Goal: Transaction & Acquisition: Purchase product/service

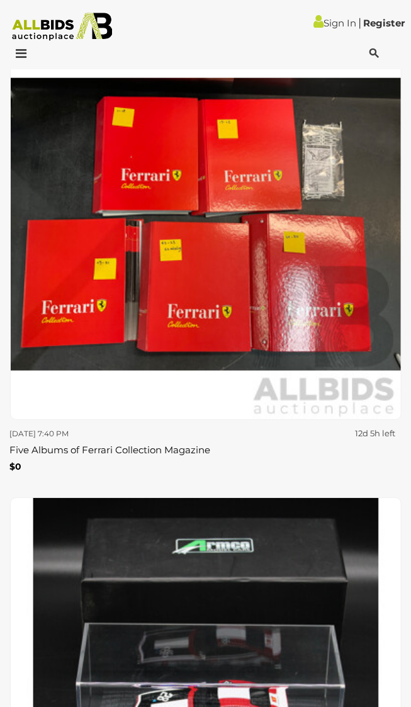
scroll to position [8745, 0]
click at [26, 51] on icon at bounding box center [17, 53] width 17 height 13
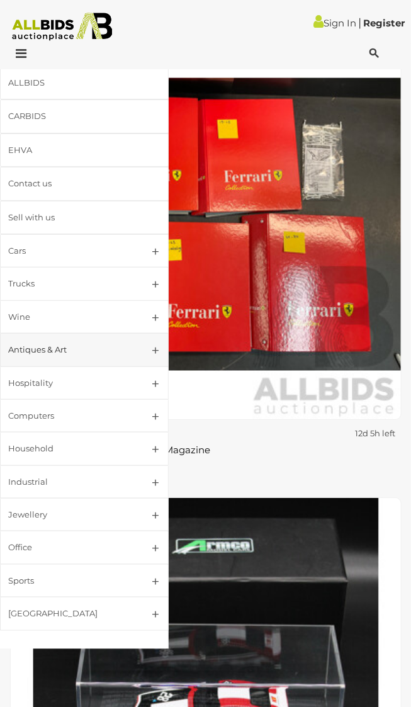
click at [111, 357] on div "Antiques & Art" at bounding box center [69, 350] width 122 height 14
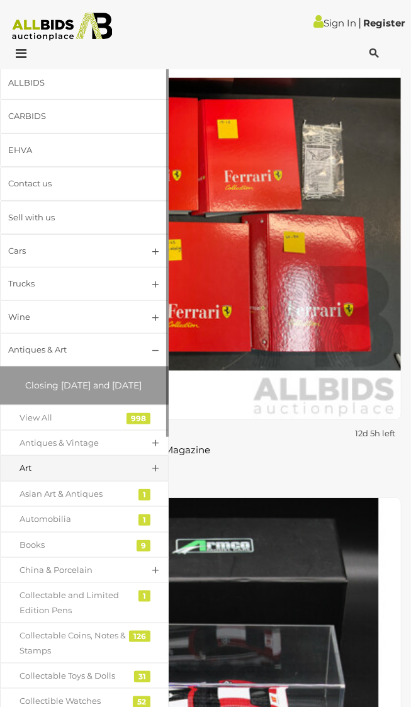
click at [127, 476] on div "Art" at bounding box center [75, 468] width 111 height 14
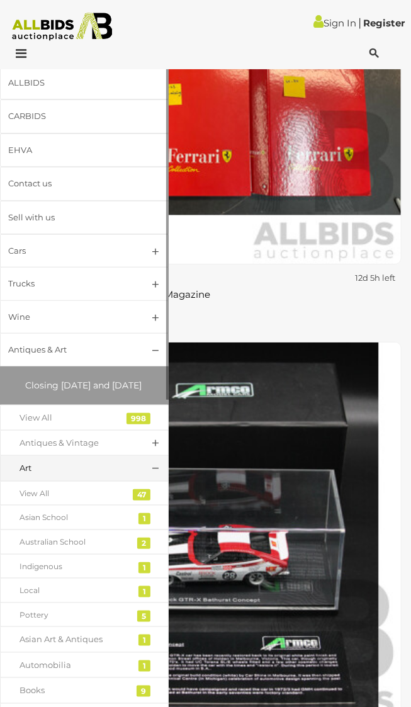
scroll to position [8902, 0]
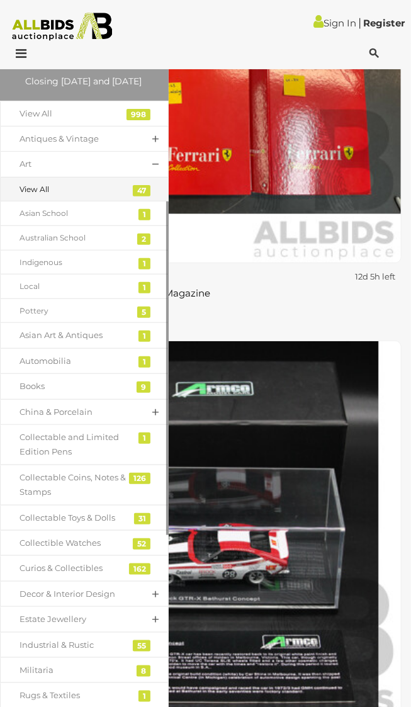
click at [111, 197] on div "View All" at bounding box center [75, 190] width 111 height 14
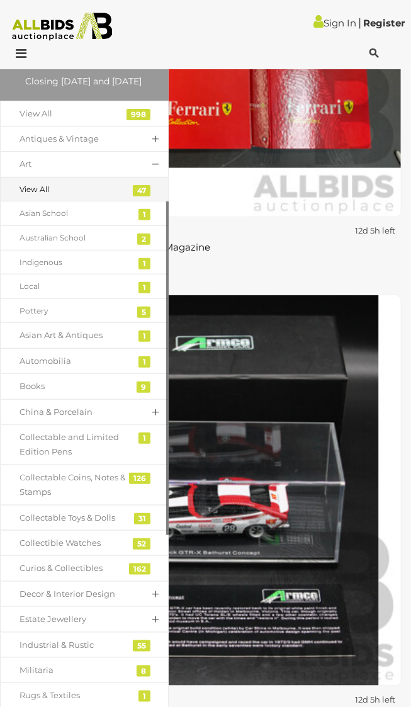
scroll to position [8954, 0]
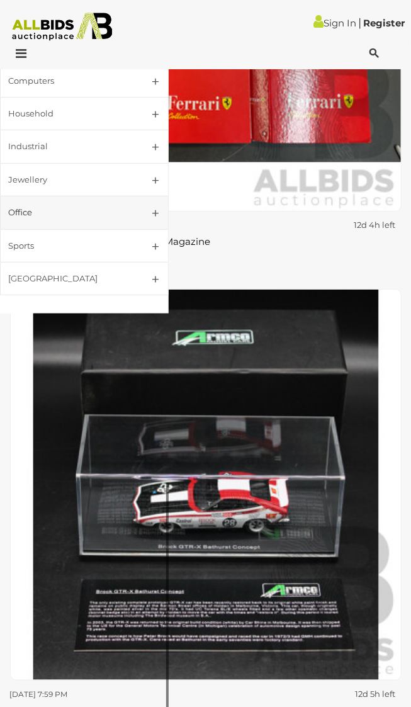
click at [127, 229] on link "Office" at bounding box center [84, 212] width 169 height 33
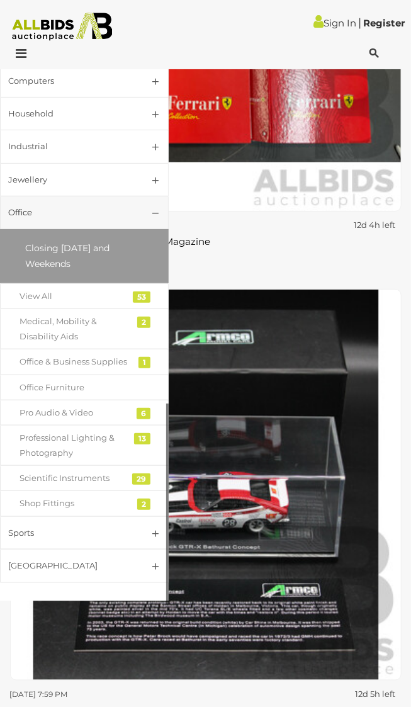
click at [153, 229] on link "Office" at bounding box center [84, 212] width 169 height 33
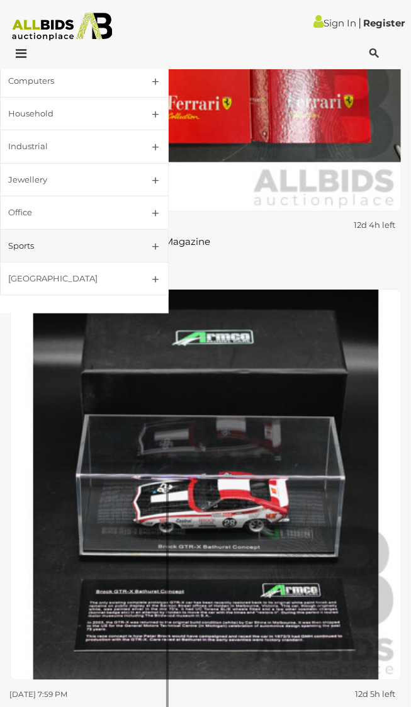
click at [64, 253] on div "Sports" at bounding box center [69, 246] width 122 height 14
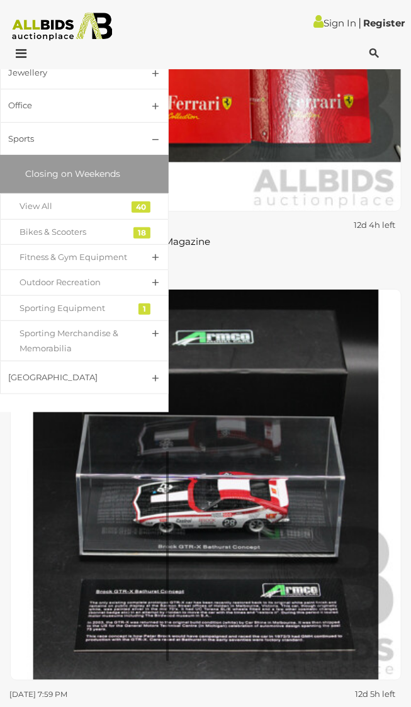
click at [81, 179] on span "Closing on Weekends" at bounding box center [72, 173] width 95 height 11
click at [55, 80] on div "Jewellery" at bounding box center [69, 73] width 122 height 14
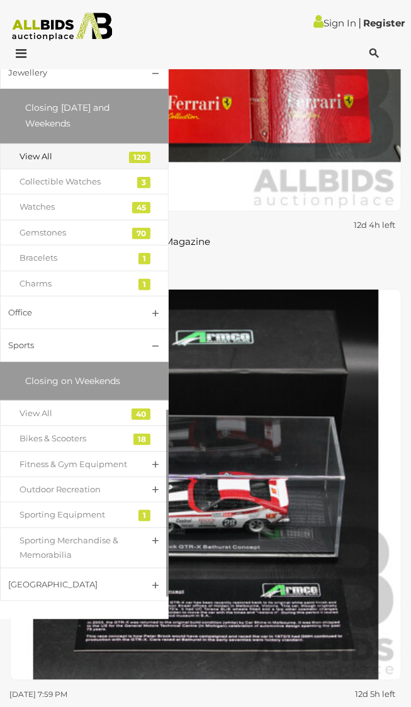
click at [106, 164] on div "View All" at bounding box center [75, 156] width 111 height 14
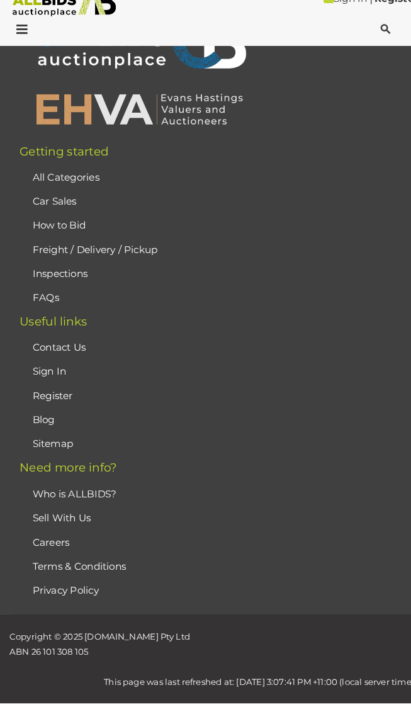
scroll to position [20268, 0]
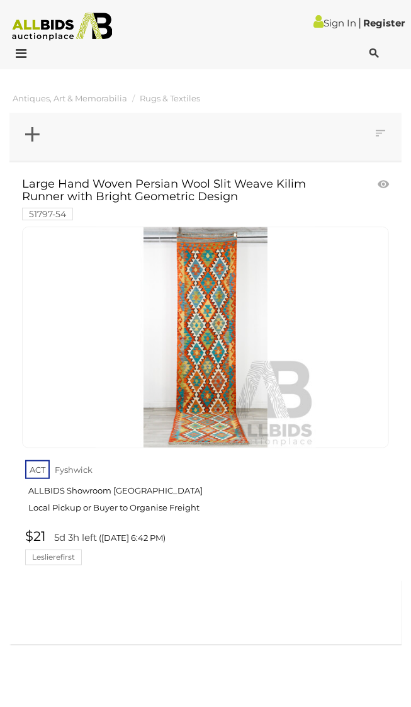
scroll to position [10, 0]
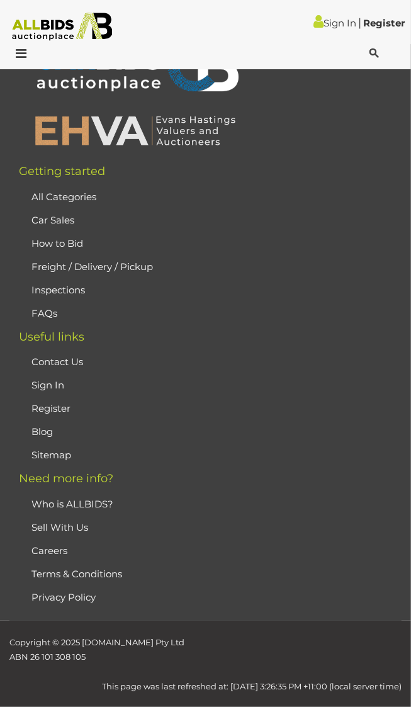
scroll to position [15256, 0]
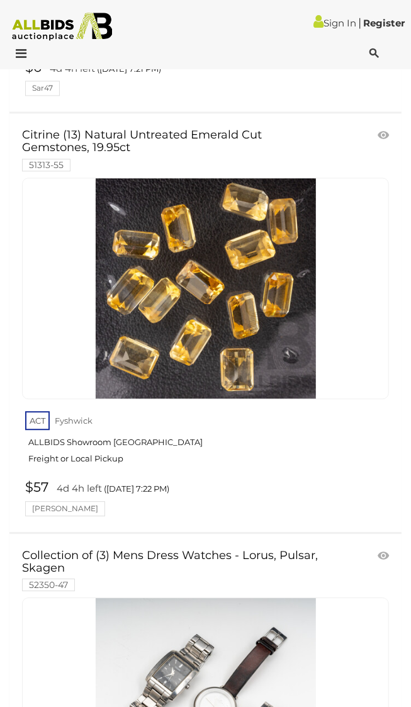
scroll to position [8285, 0]
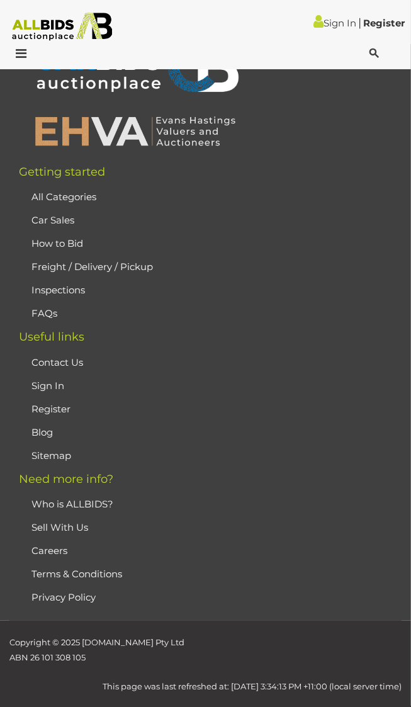
scroll to position [22910, 0]
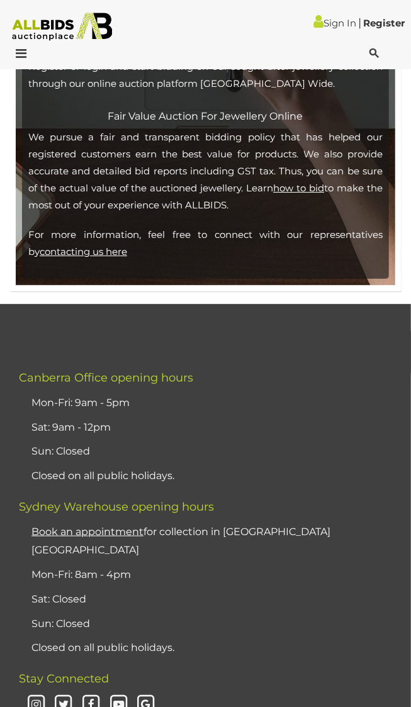
scroll to position [7479, 0]
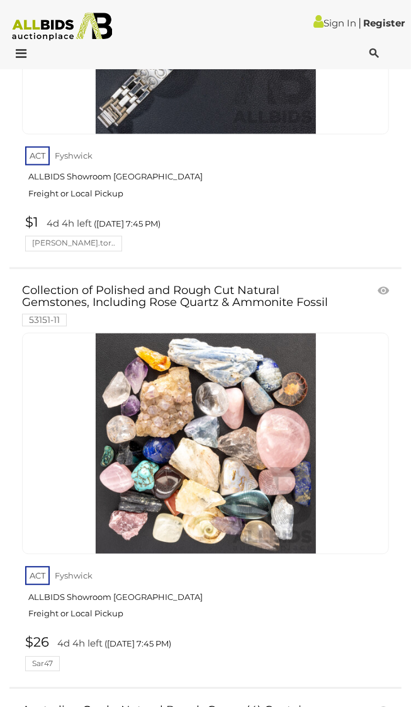
scroll to position [600, 0]
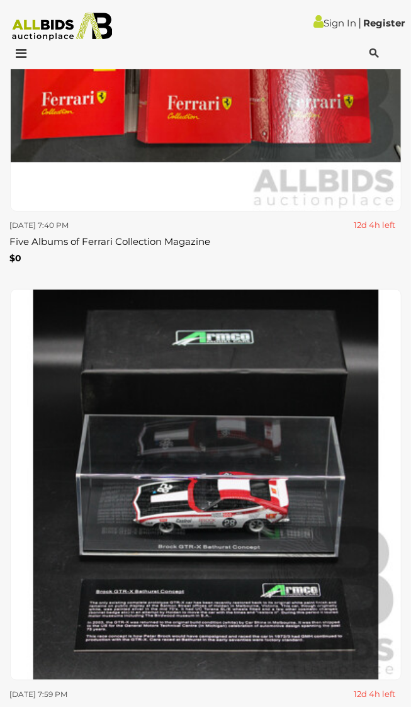
scroll to position [8954, 0]
click at [25, 62] on div at bounding box center [36, 54] width 67 height 15
click at [21, 40] on img at bounding box center [62, 27] width 112 height 28
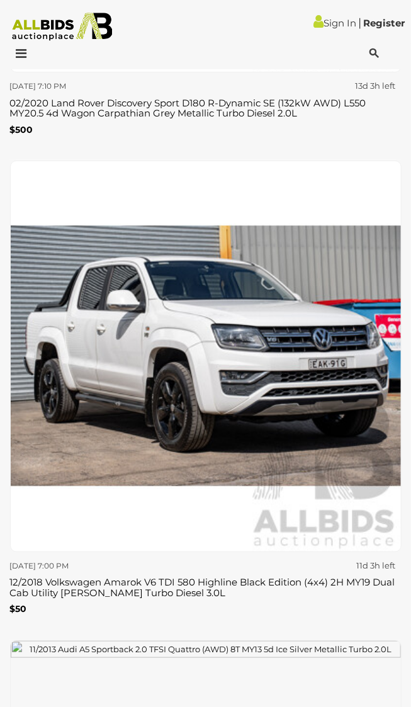
scroll to position [7477, 0]
